Goal: Check status: Check status

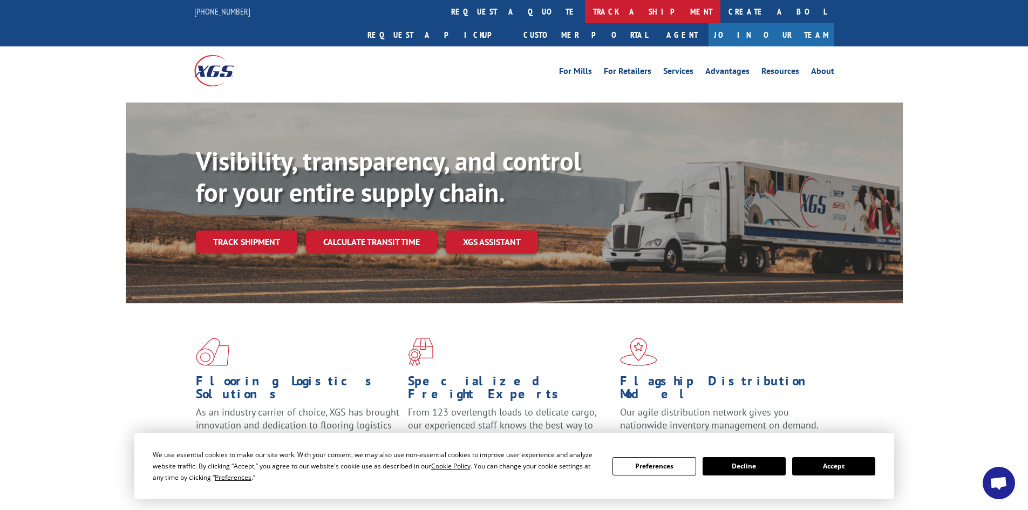
click at [585, 13] on link "track a shipment" at bounding box center [652, 11] width 135 height 23
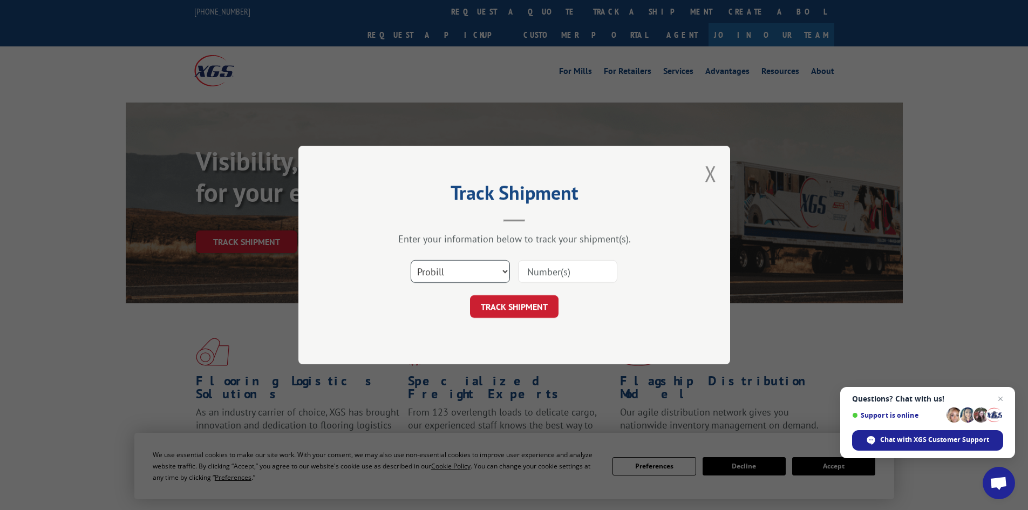
click at [449, 281] on select "Select category... Probill BOL PO" at bounding box center [460, 271] width 99 height 23
select select "bol"
click at [411, 260] on select "Select category... Probill BOL PO" at bounding box center [460, 271] width 99 height 23
click at [608, 268] on input at bounding box center [567, 271] width 99 height 23
type input "54395280"
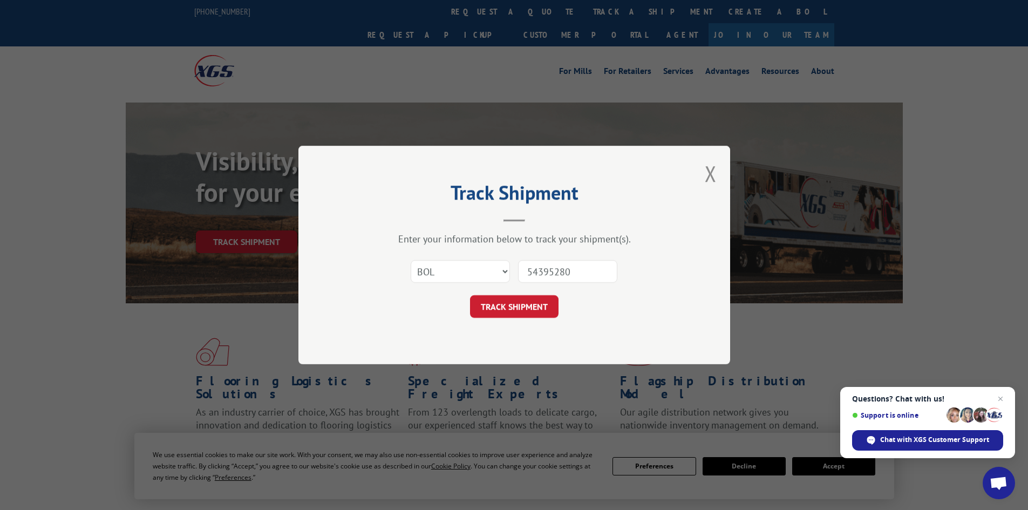
click button "TRACK SHIPMENT" at bounding box center [514, 306] width 88 height 23
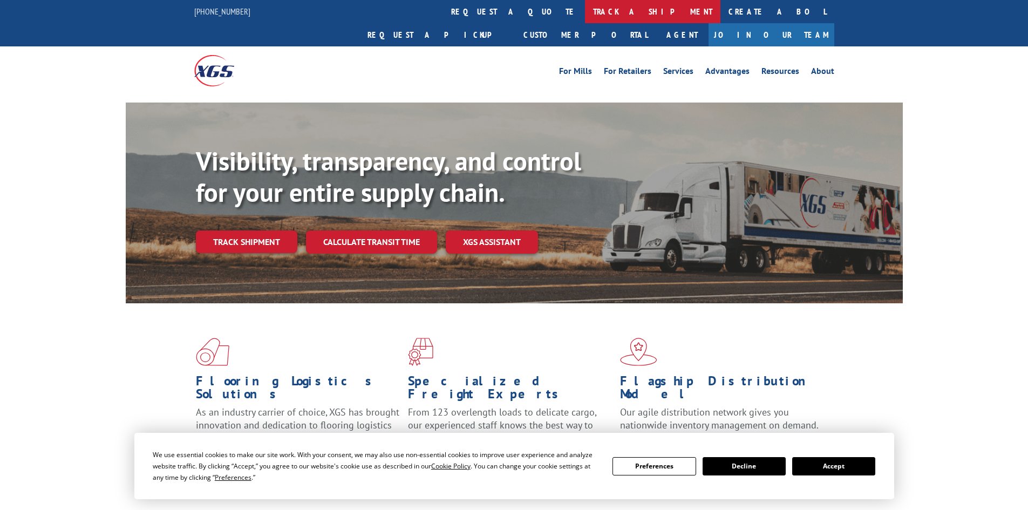
click at [585, 20] on link "track a shipment" at bounding box center [652, 11] width 135 height 23
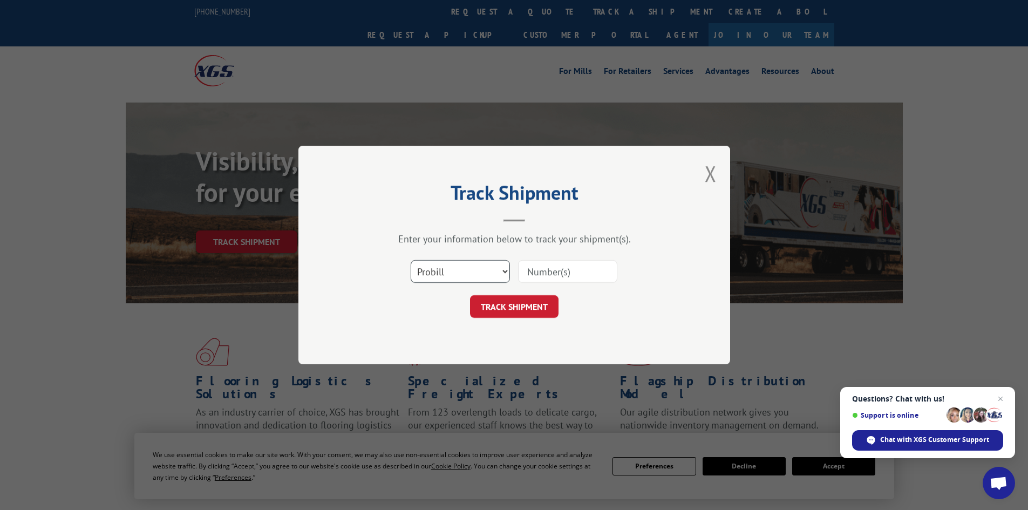
click at [448, 270] on select "Select category... Probill BOL PO" at bounding box center [460, 271] width 99 height 23
select select "bol"
click at [411, 260] on select "Select category... Probill BOL PO" at bounding box center [460, 271] width 99 height 23
click at [572, 280] on input at bounding box center [567, 271] width 99 height 23
type input "54395082"
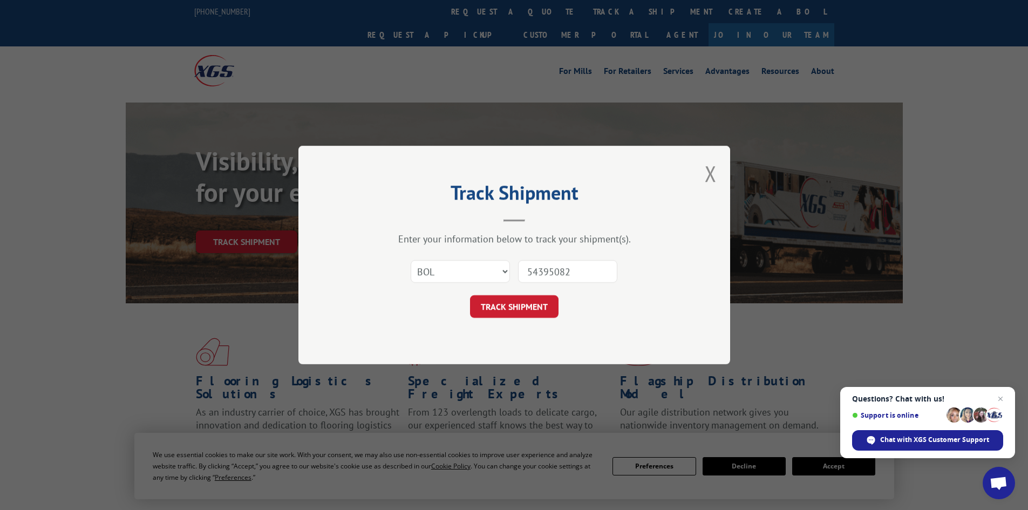
click button "TRACK SHIPMENT" at bounding box center [514, 306] width 88 height 23
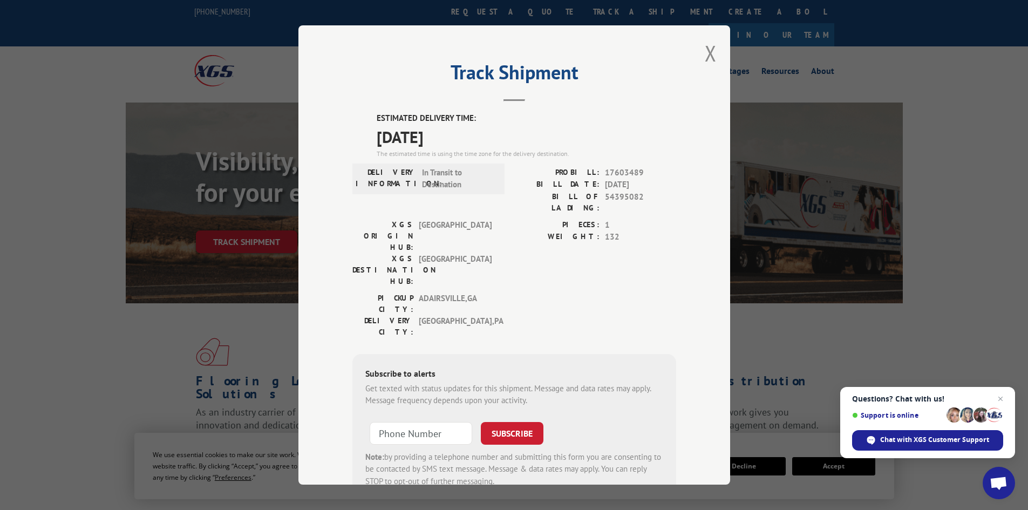
click at [715, 54] on div "Track Shipment ESTIMATED DELIVERY TIME: [DATE] The estimated time is using the …" at bounding box center [514, 254] width 432 height 459
click at [691, 56] on div "Track Shipment ESTIMATED DELIVERY TIME: [DATE] The estimated time is using the …" at bounding box center [514, 254] width 432 height 459
click at [707, 56] on button "Close modal" at bounding box center [710, 53] width 12 height 29
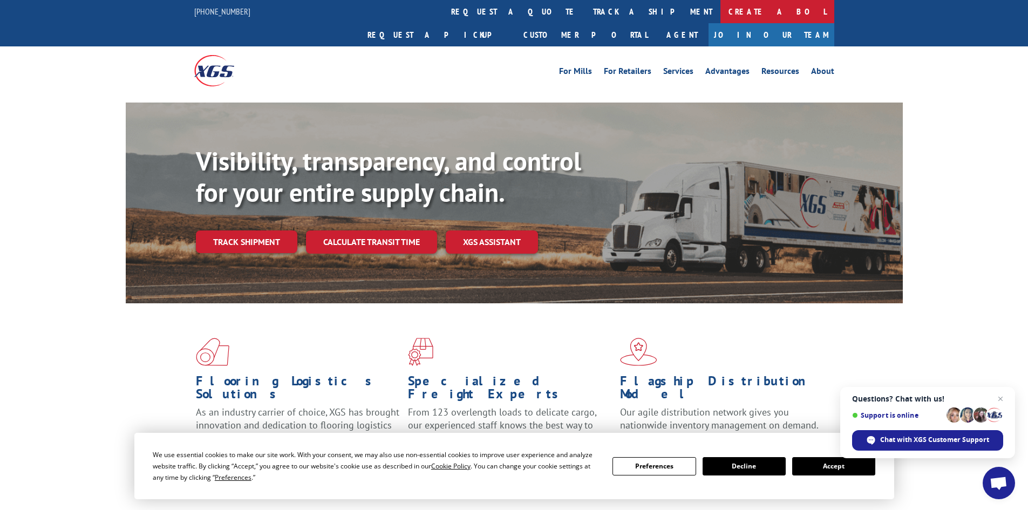
click at [720, 8] on link "Create a BOL" at bounding box center [777, 11] width 114 height 23
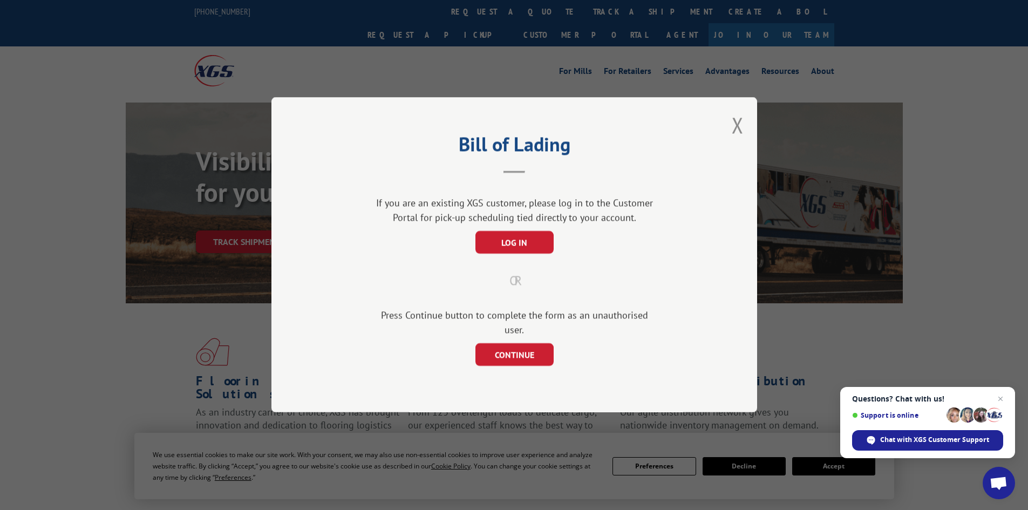
drag, startPoint x: 737, startPoint y: 124, endPoint x: 549, endPoint y: 61, distance: 198.9
click at [737, 124] on button "Close modal" at bounding box center [737, 125] width 12 height 29
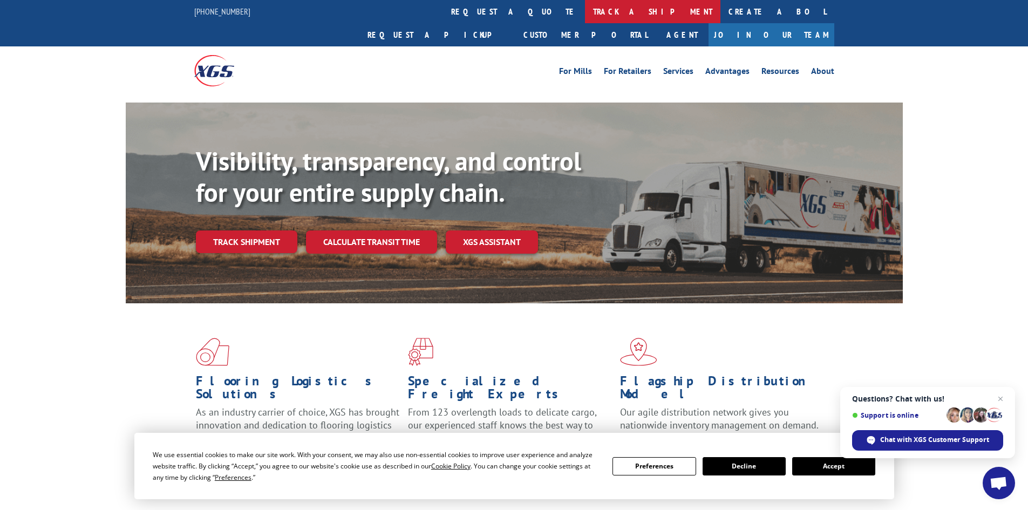
drag, startPoint x: 459, startPoint y: 7, endPoint x: 489, endPoint y: 64, distance: 64.9
click at [585, 7] on link "track a shipment" at bounding box center [652, 11] width 135 height 23
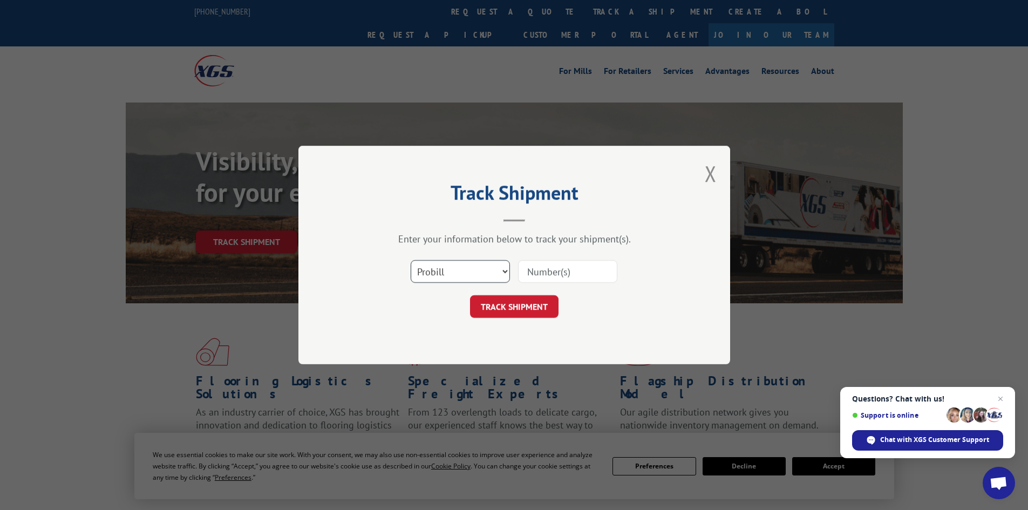
click at [457, 275] on select "Select category... Probill BOL PO" at bounding box center [460, 271] width 99 height 23
select select "bol"
click at [411, 260] on select "Select category... Probill BOL PO" at bounding box center [460, 271] width 99 height 23
click at [543, 267] on input at bounding box center [567, 271] width 99 height 23
type input "54394691"
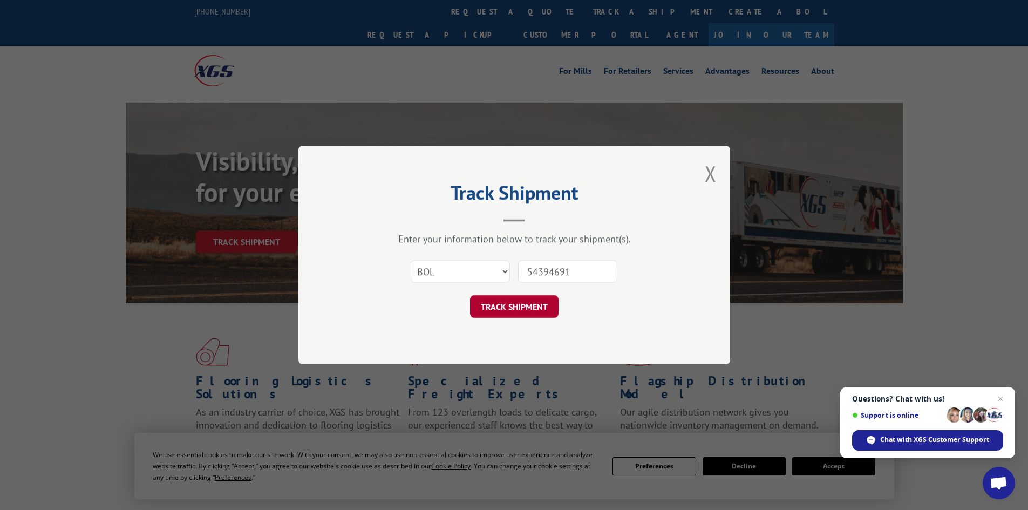
click at [534, 301] on button "TRACK SHIPMENT" at bounding box center [514, 306] width 88 height 23
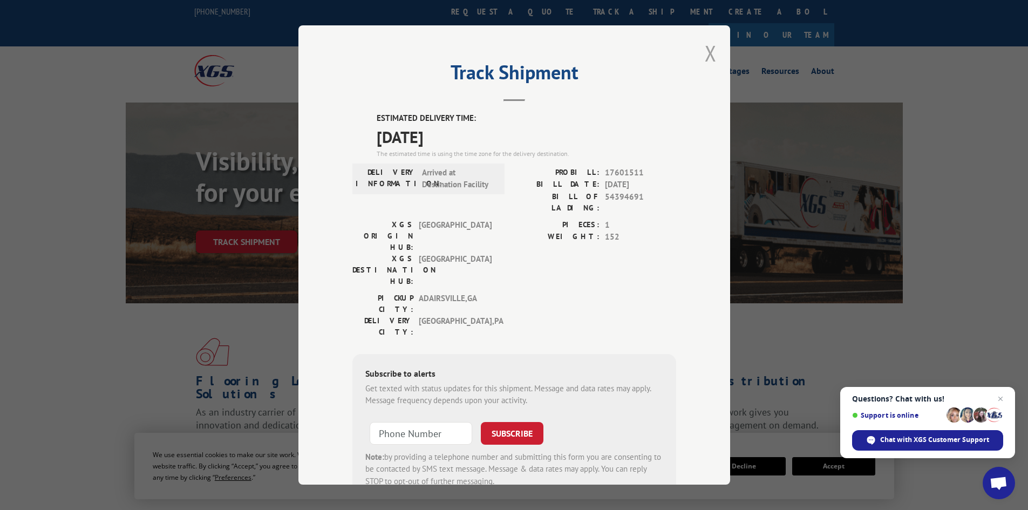
click at [704, 63] on button "Close modal" at bounding box center [710, 53] width 12 height 29
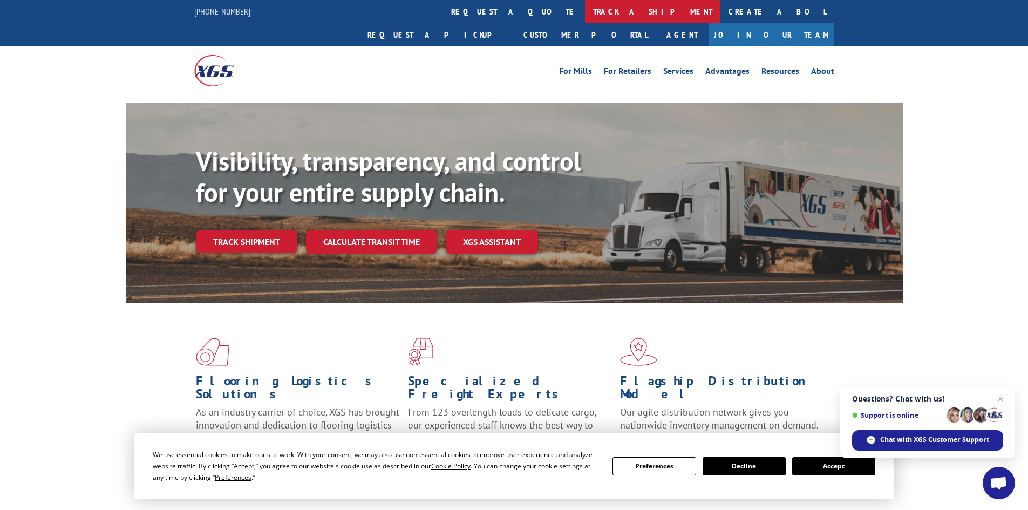
click at [585, 21] on link "track a shipment" at bounding box center [652, 11] width 135 height 23
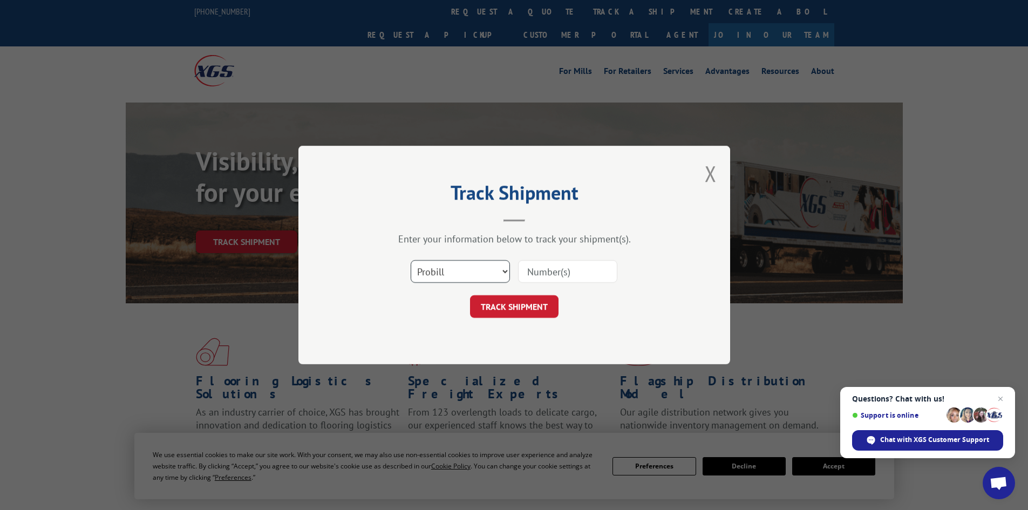
drag, startPoint x: 459, startPoint y: 265, endPoint x: 459, endPoint y: 277, distance: 12.4
click at [459, 268] on select "Select category... Probill BOL PO" at bounding box center [460, 271] width 99 height 23
select select "bol"
click at [411, 260] on select "Select category... Probill BOL PO" at bounding box center [460, 271] width 99 height 23
click at [441, 326] on div "Track Shipment Enter your information below to track your shipment(s). Select c…" at bounding box center [514, 255] width 432 height 218
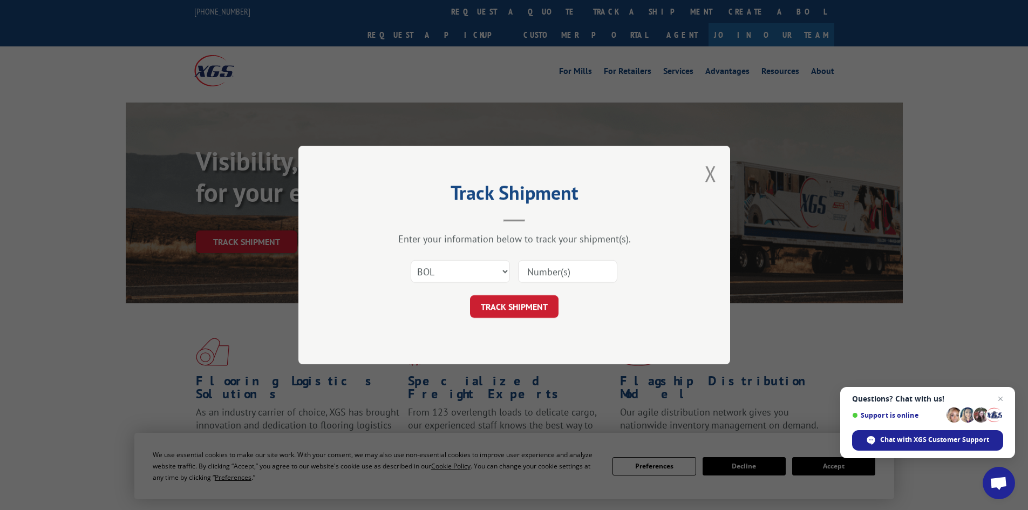
click at [528, 275] on input at bounding box center [567, 271] width 99 height 23
type input "6025954"
click button "TRACK SHIPMENT" at bounding box center [514, 306] width 88 height 23
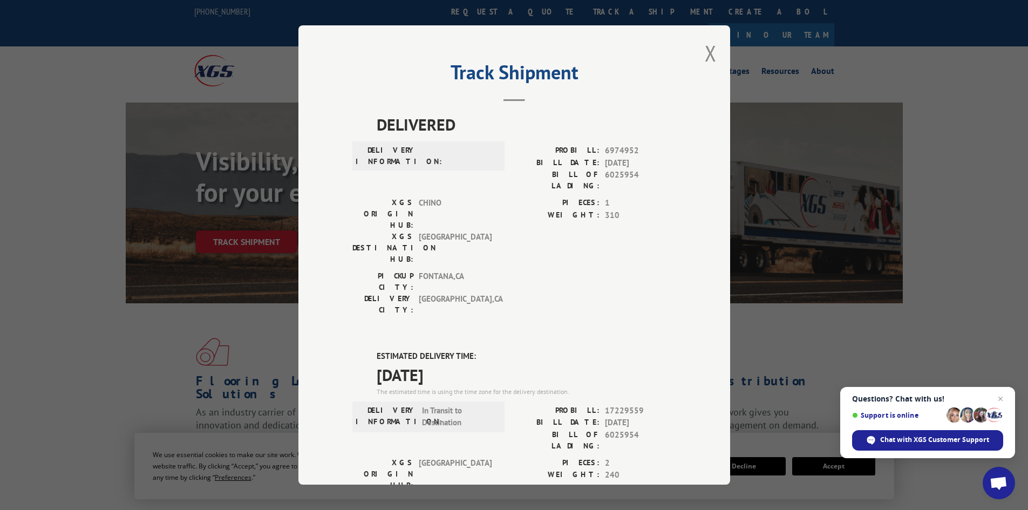
drag, startPoint x: 703, startPoint y: 53, endPoint x: 684, endPoint y: 53, distance: 18.9
click at [704, 53] on button "Close modal" at bounding box center [710, 53] width 12 height 29
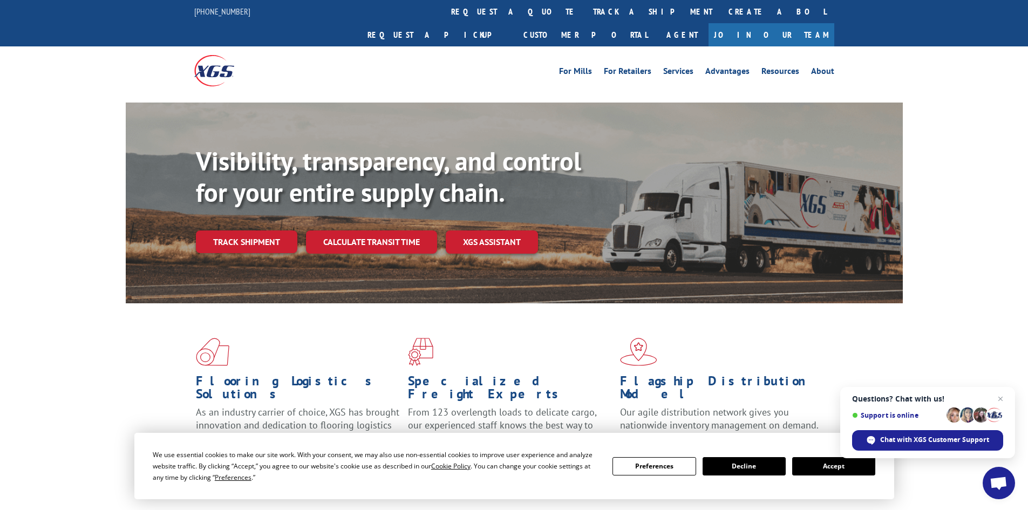
drag, startPoint x: 495, startPoint y: 13, endPoint x: 495, endPoint y: 27, distance: 14.0
click at [585, 13] on link "track a shipment" at bounding box center [652, 11] width 135 height 23
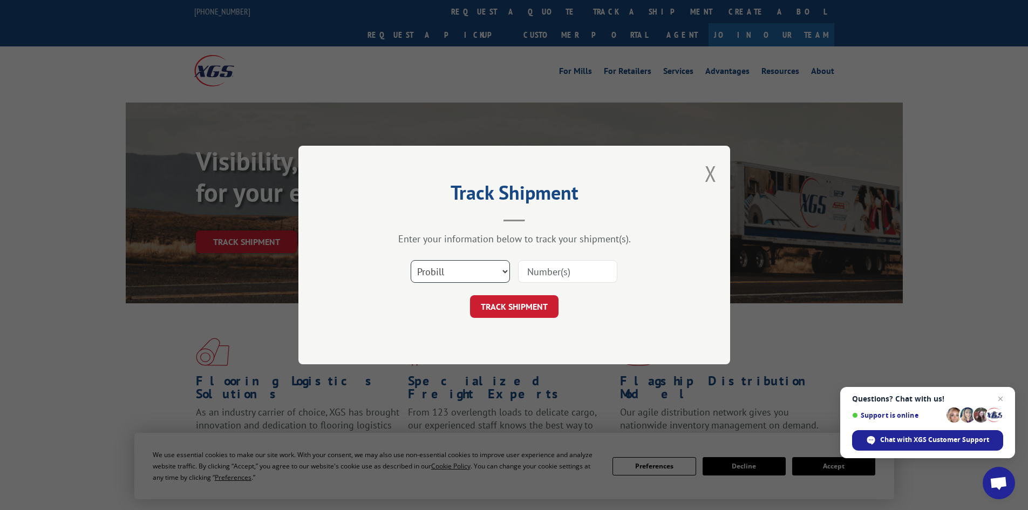
click at [459, 267] on select "Select category... Probill BOL PO" at bounding box center [460, 271] width 99 height 23
select select "bol"
click at [411, 260] on select "Select category... Probill BOL PO" at bounding box center [460, 271] width 99 height 23
click at [556, 268] on input at bounding box center [567, 271] width 99 height 23
type input "6025124"
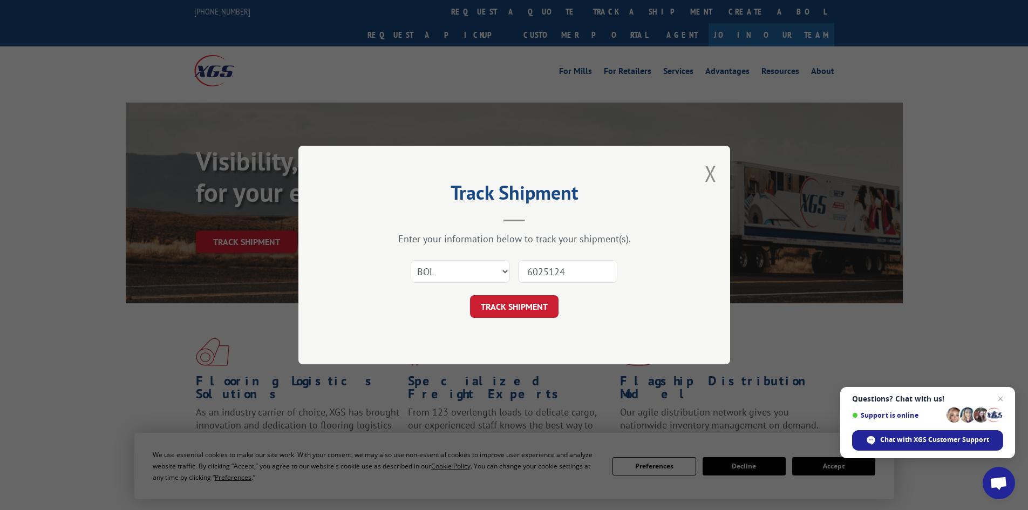
click button "TRACK SHIPMENT" at bounding box center [514, 306] width 88 height 23
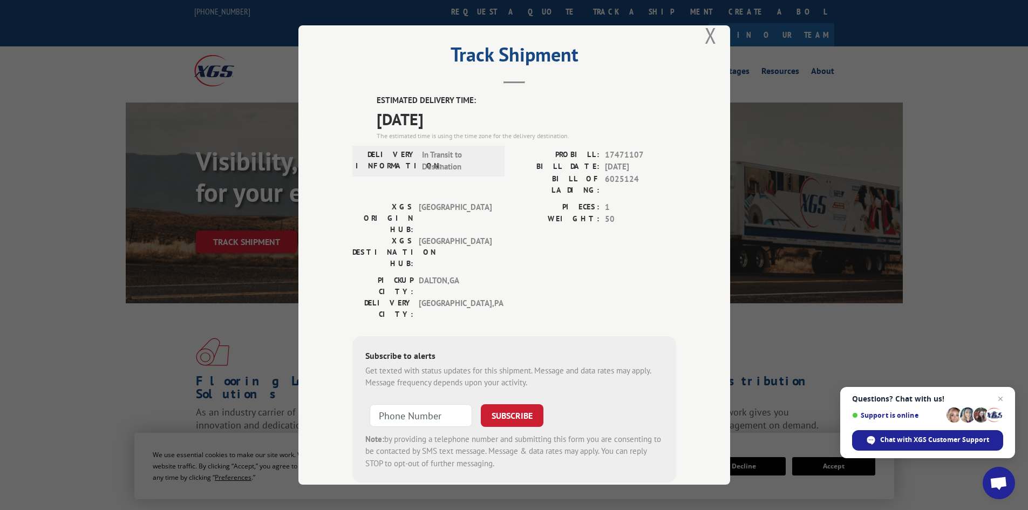
scroll to position [26, 0]
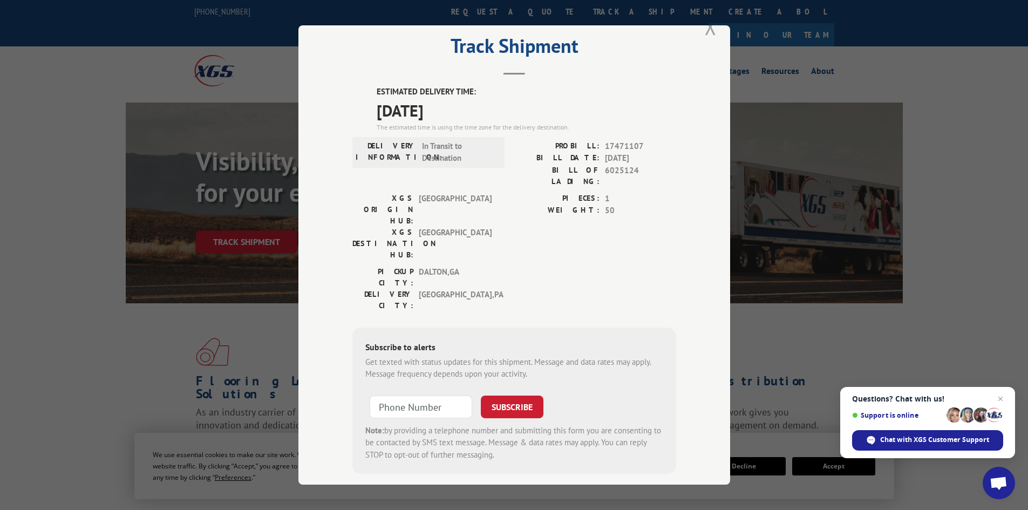
click at [706, 26] on button "Close modal" at bounding box center [710, 26] width 12 height 29
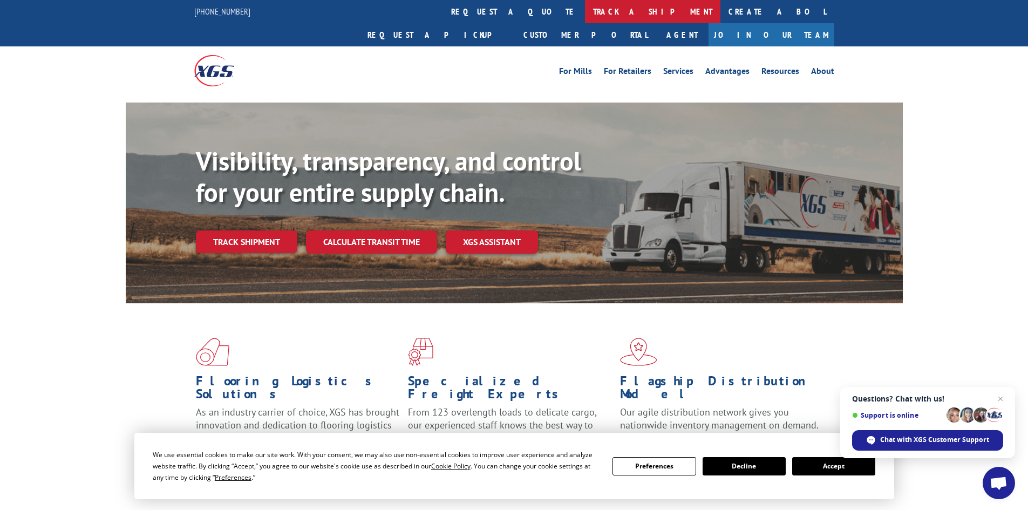
click at [585, 5] on link "track a shipment" at bounding box center [652, 11] width 135 height 23
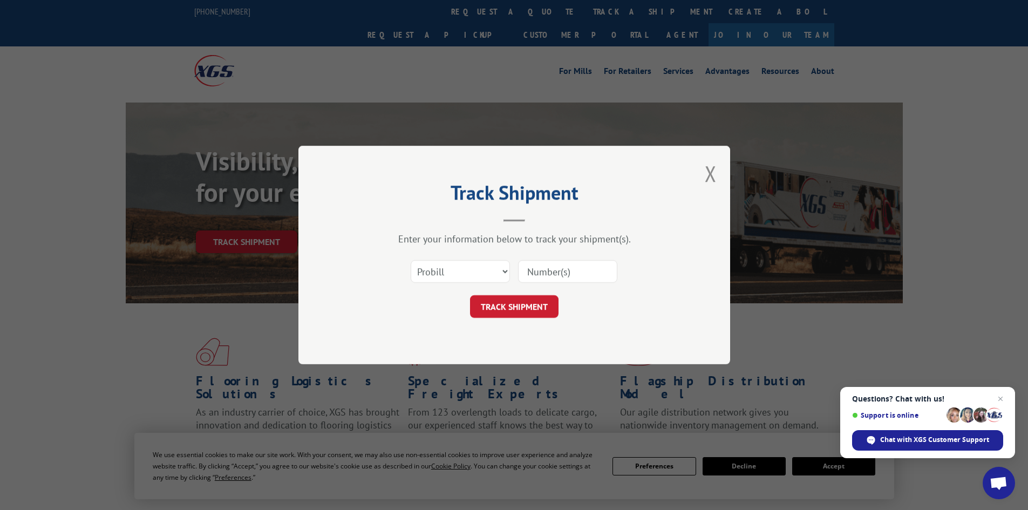
scroll to position [0, 0]
drag, startPoint x: 473, startPoint y: 275, endPoint x: 468, endPoint y: 282, distance: 7.8
click at [473, 275] on select "Select category... Probill BOL PO" at bounding box center [460, 271] width 99 height 23
select select "bol"
click at [411, 260] on select "Select category... Probill BOL PO" at bounding box center [460, 271] width 99 height 23
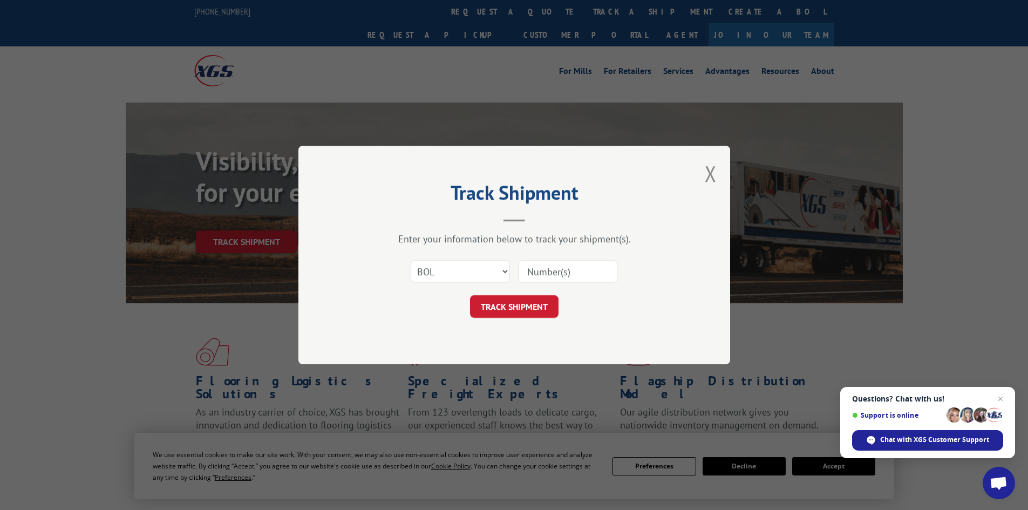
click at [543, 271] on input at bounding box center [567, 271] width 99 height 23
type input "6042999"
click button "TRACK SHIPMENT" at bounding box center [514, 306] width 88 height 23
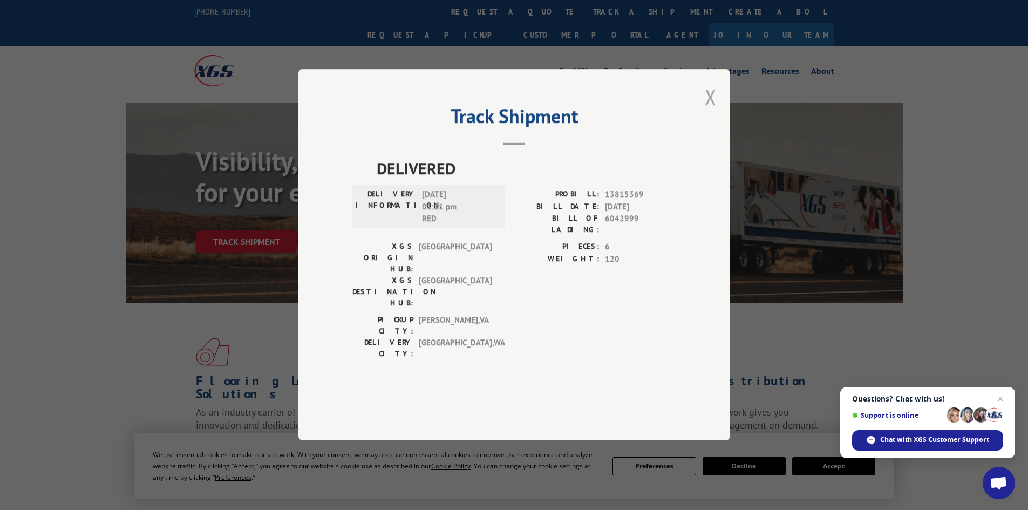
click at [709, 111] on button "Close modal" at bounding box center [710, 97] width 12 height 29
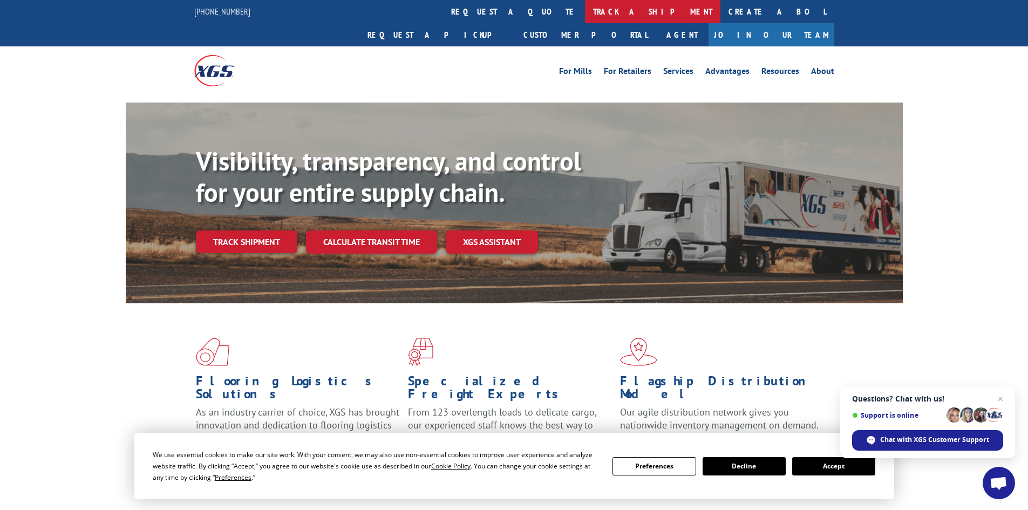
click at [585, 4] on link "track a shipment" at bounding box center [652, 11] width 135 height 23
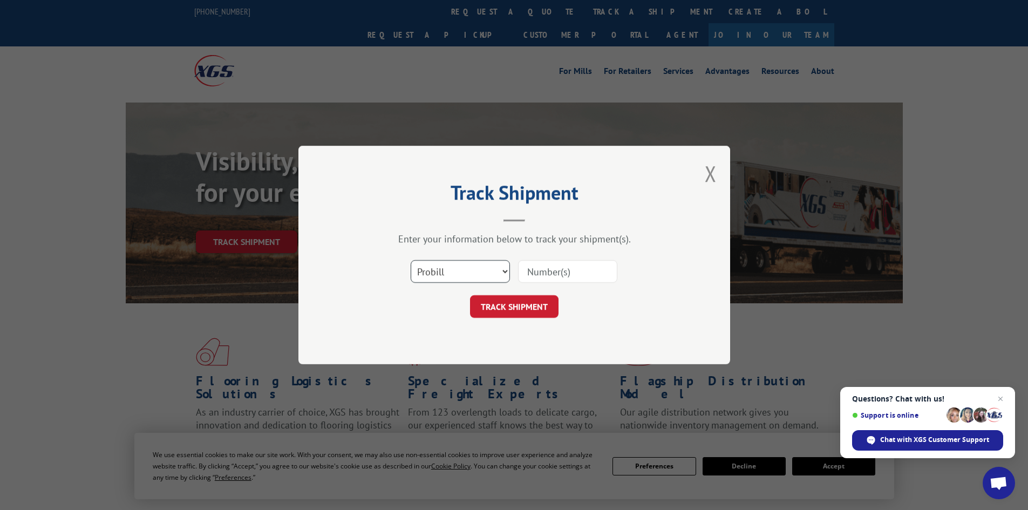
click at [477, 264] on select "Select category... Probill BOL PO" at bounding box center [460, 271] width 99 height 23
select select "bol"
click at [411, 260] on select "Select category... Probill BOL PO" at bounding box center [460, 271] width 99 height 23
click at [569, 266] on input at bounding box center [567, 271] width 99 height 23
type input "6025955"
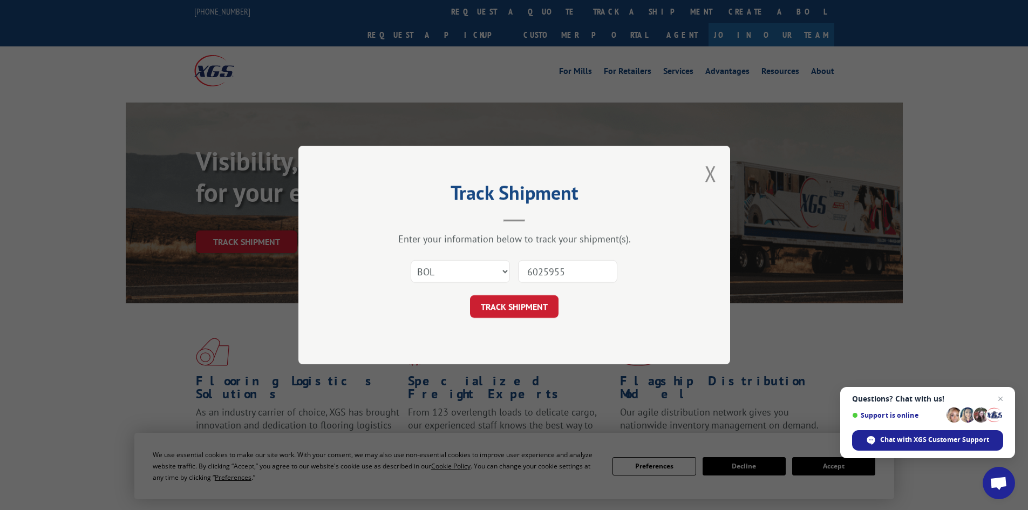
click button "TRACK SHIPMENT" at bounding box center [514, 306] width 88 height 23
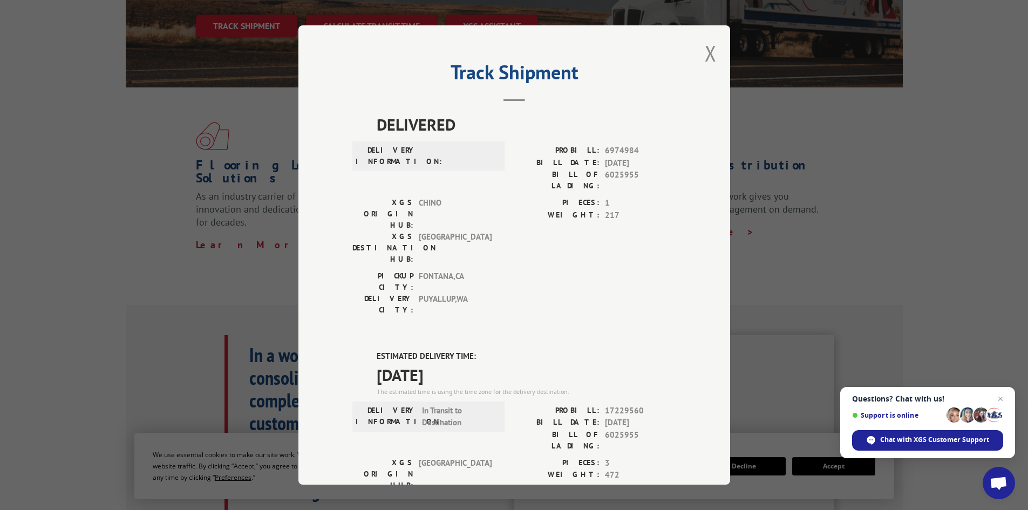
scroll to position [108, 0]
